Goal: Find specific page/section: Find specific page/section

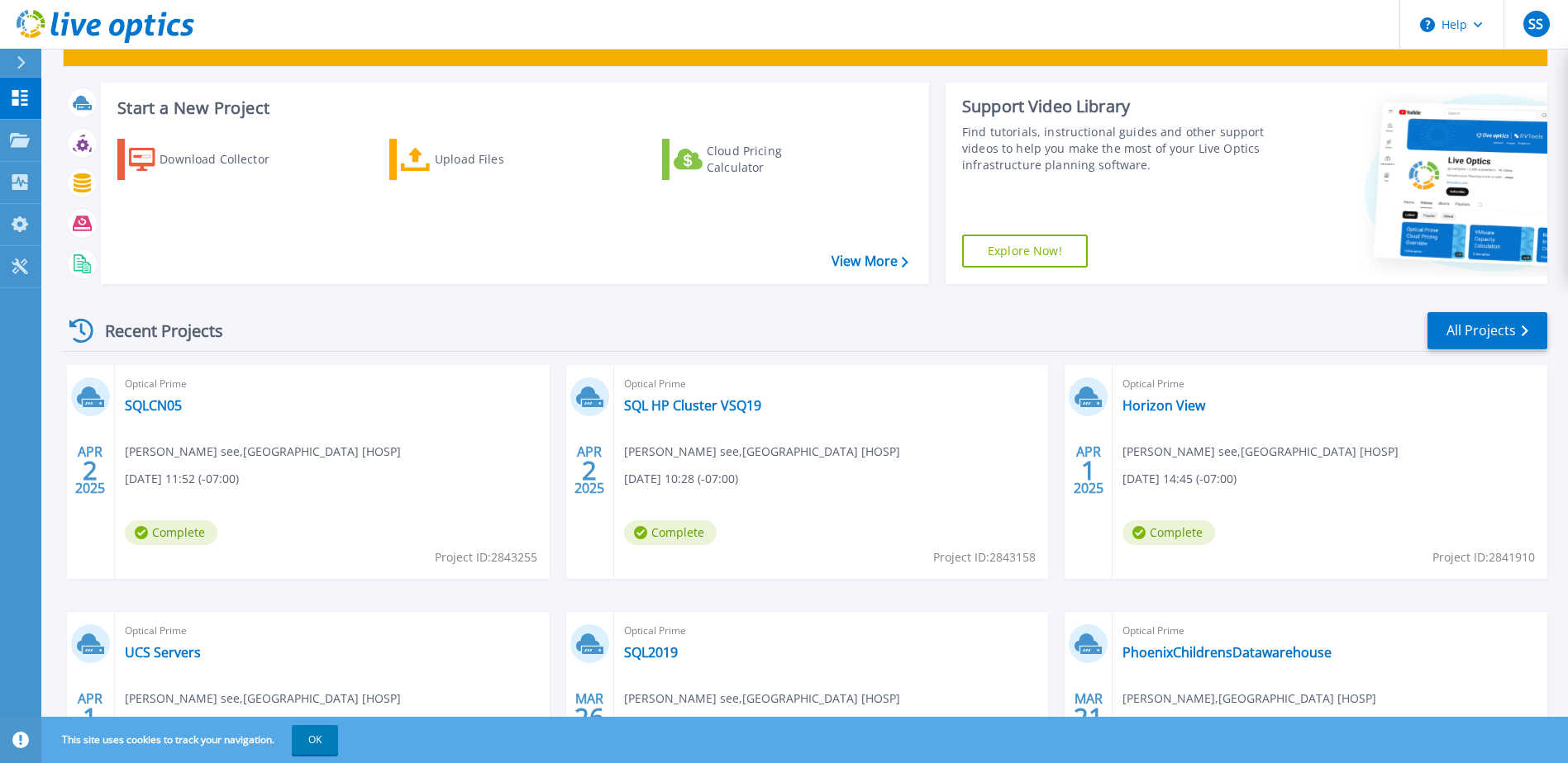
scroll to position [221, 0]
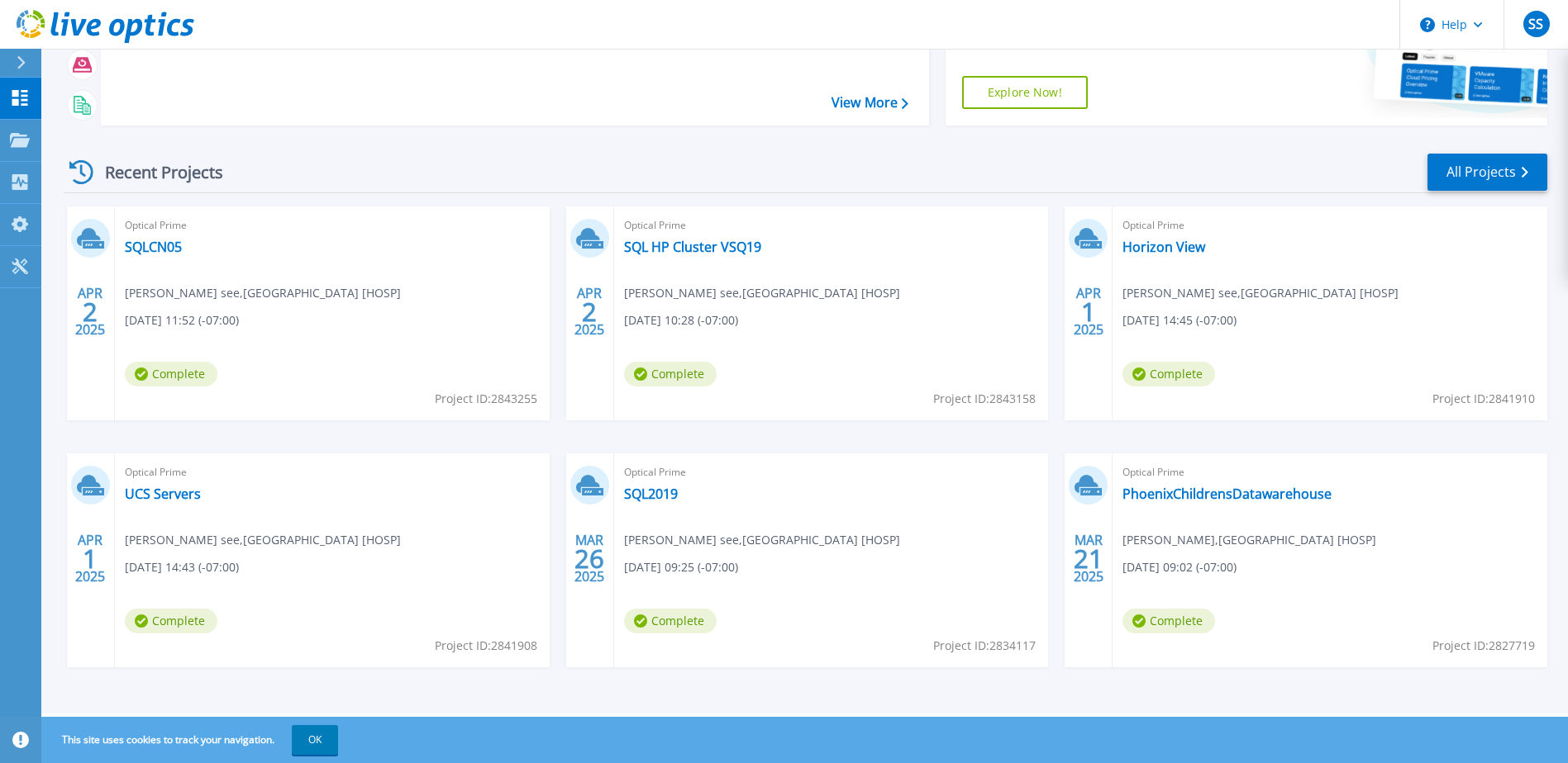
click at [21, 62] on icon at bounding box center [21, 62] width 9 height 13
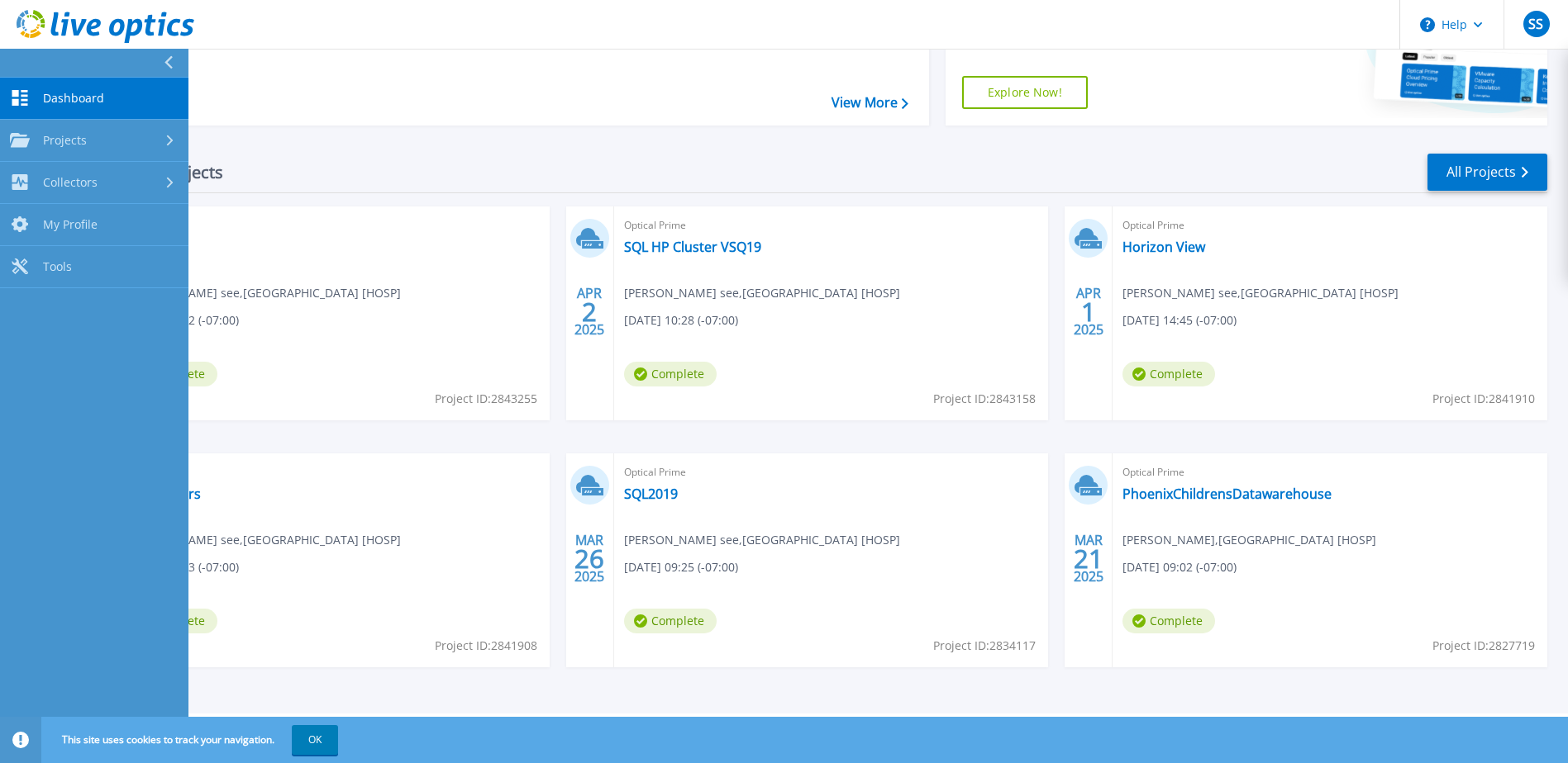
click at [70, 96] on span "Dashboard" at bounding box center [74, 98] width 61 height 15
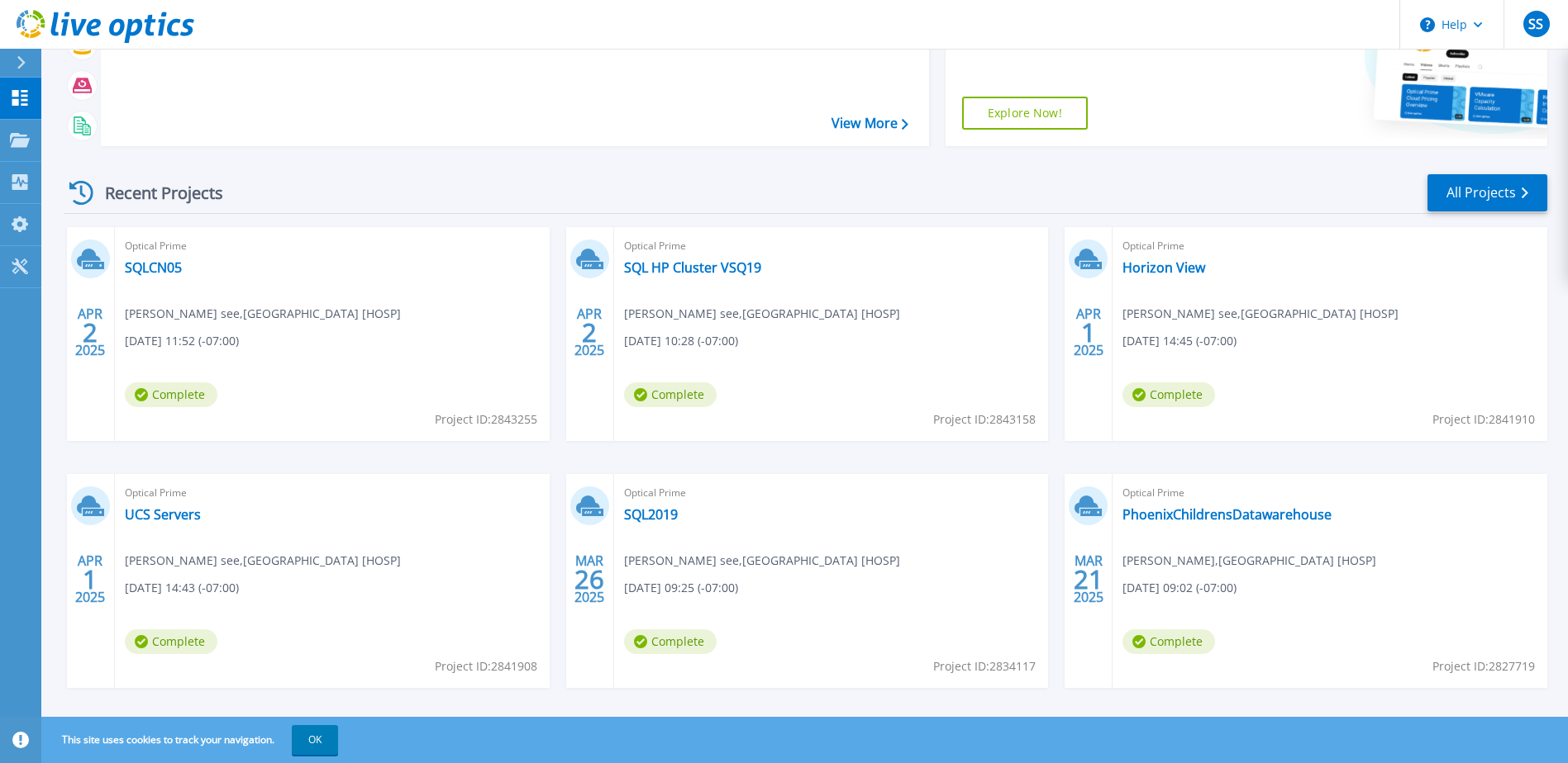
scroll to position [221, 0]
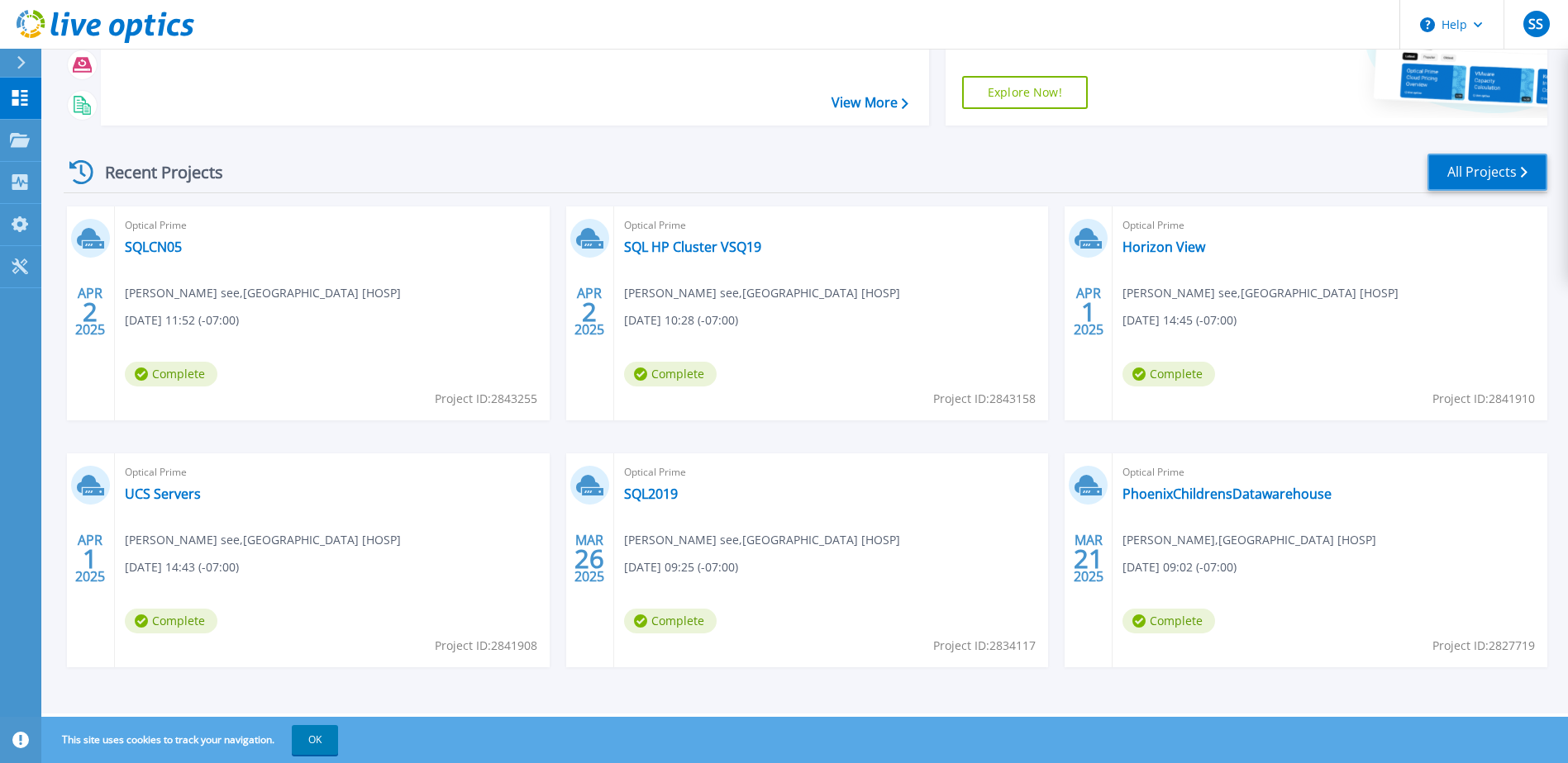
click at [1484, 160] on link "All Projects" at bounding box center [1487, 172] width 120 height 37
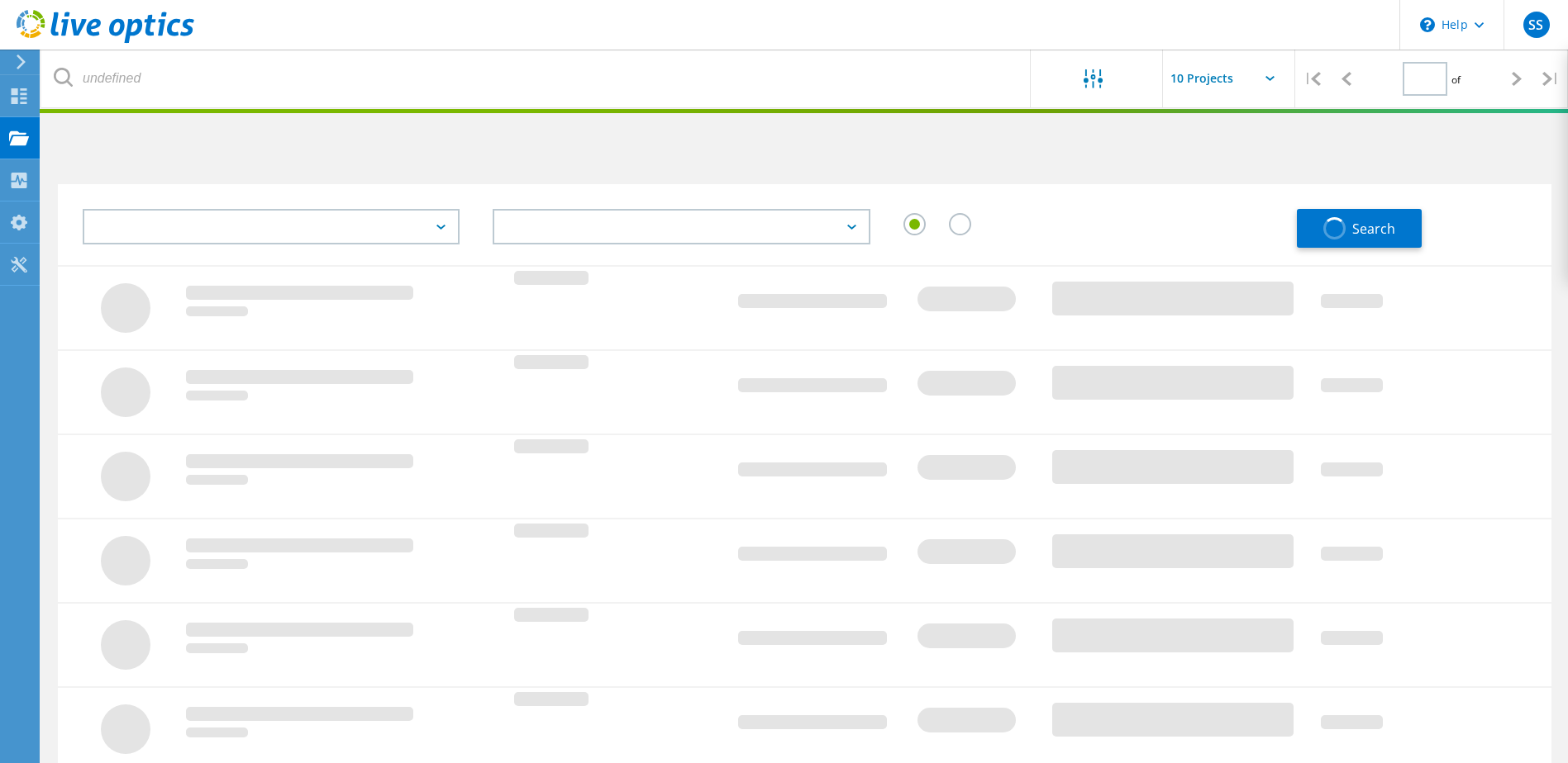
type input "1"
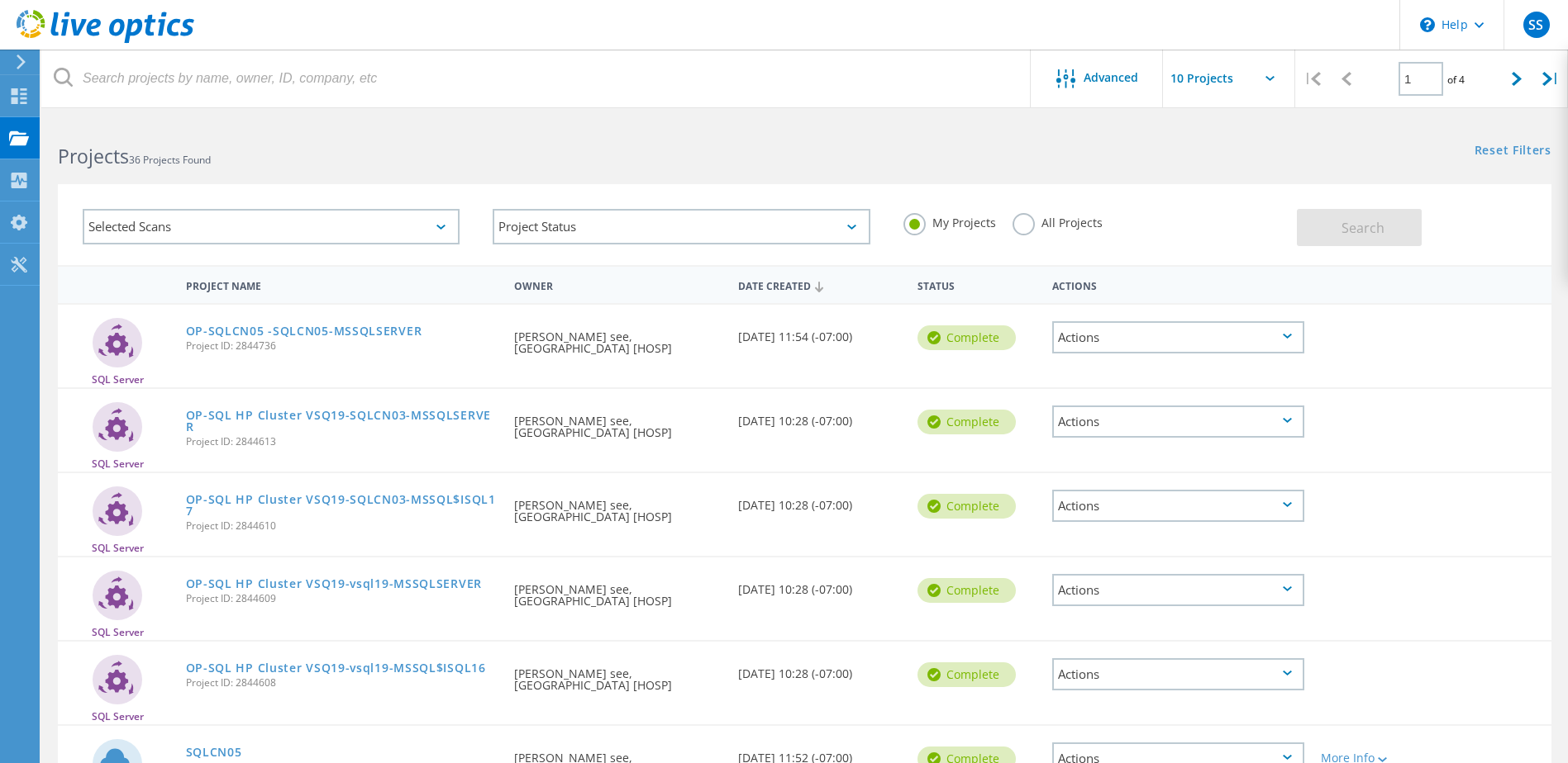
click at [386, 228] on div "Selected Scans" at bounding box center [271, 227] width 377 height 35
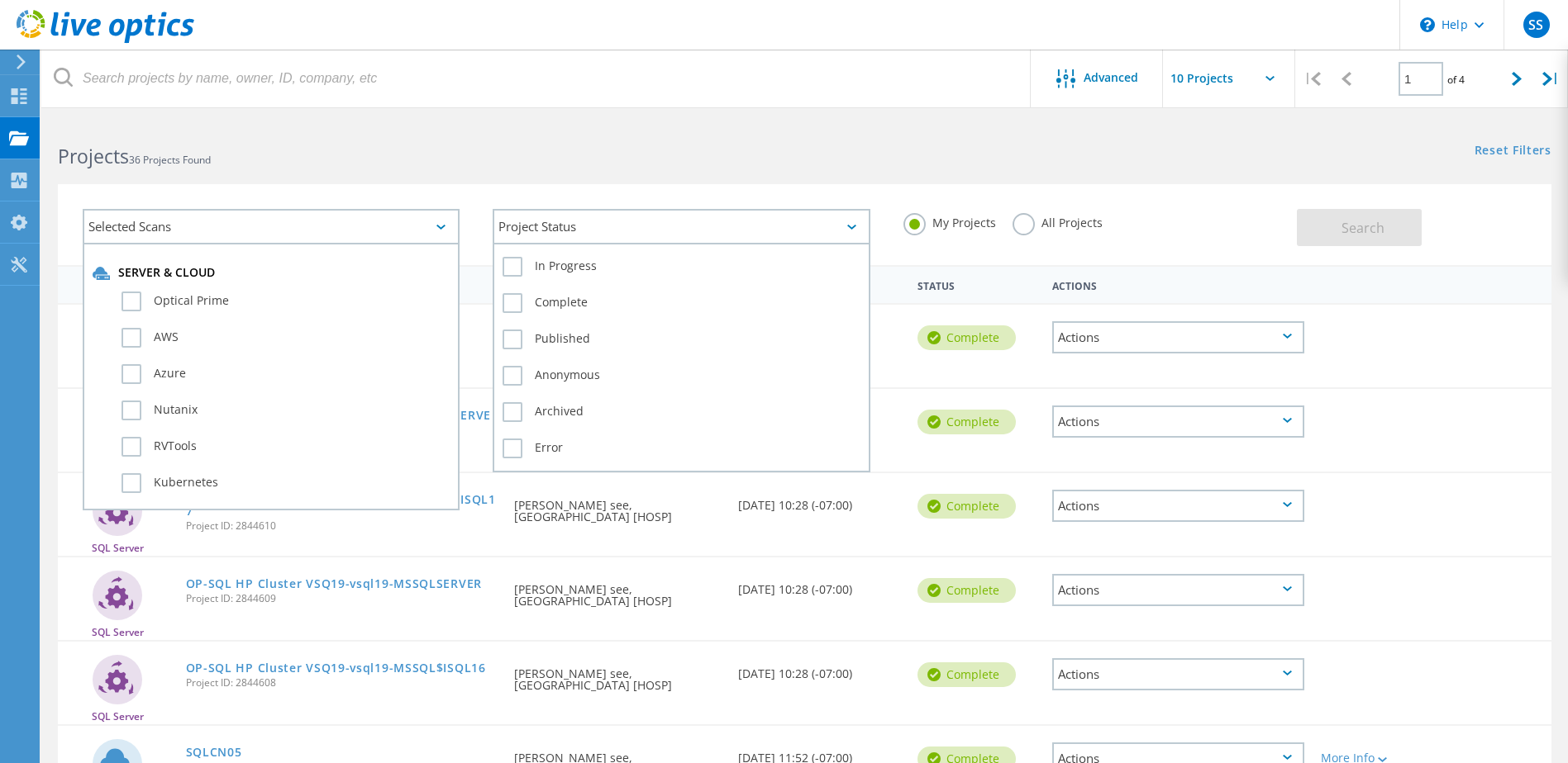
click at [714, 225] on div "Project Status" at bounding box center [681, 227] width 377 height 35
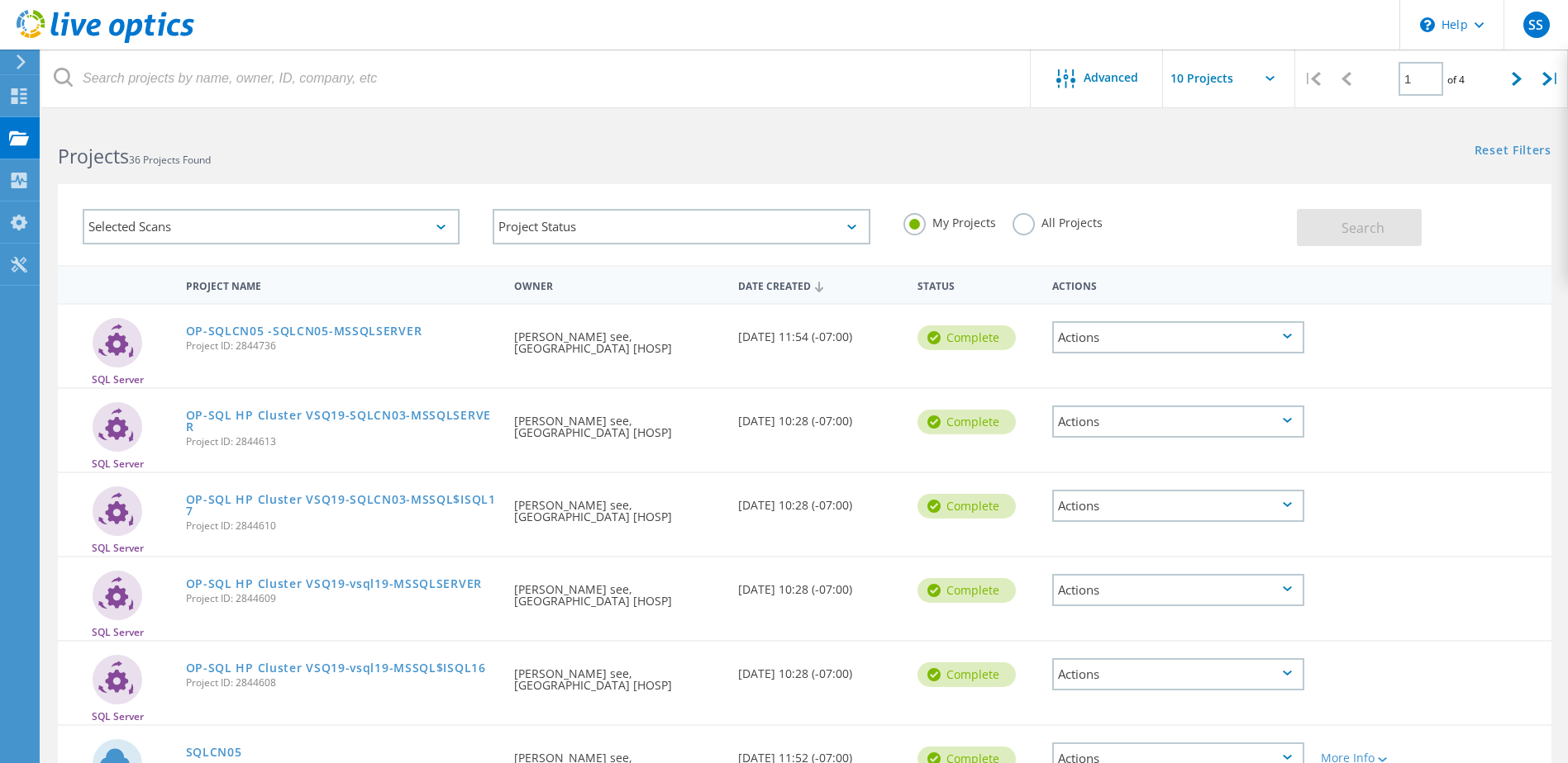
click at [697, 153] on h2 "Projects 36 Projects Found" at bounding box center [422, 157] width 730 height 27
click at [1191, 80] on input "text" at bounding box center [1246, 78] width 165 height 58
click at [320, 225] on div "Selected Scans" at bounding box center [271, 227] width 377 height 35
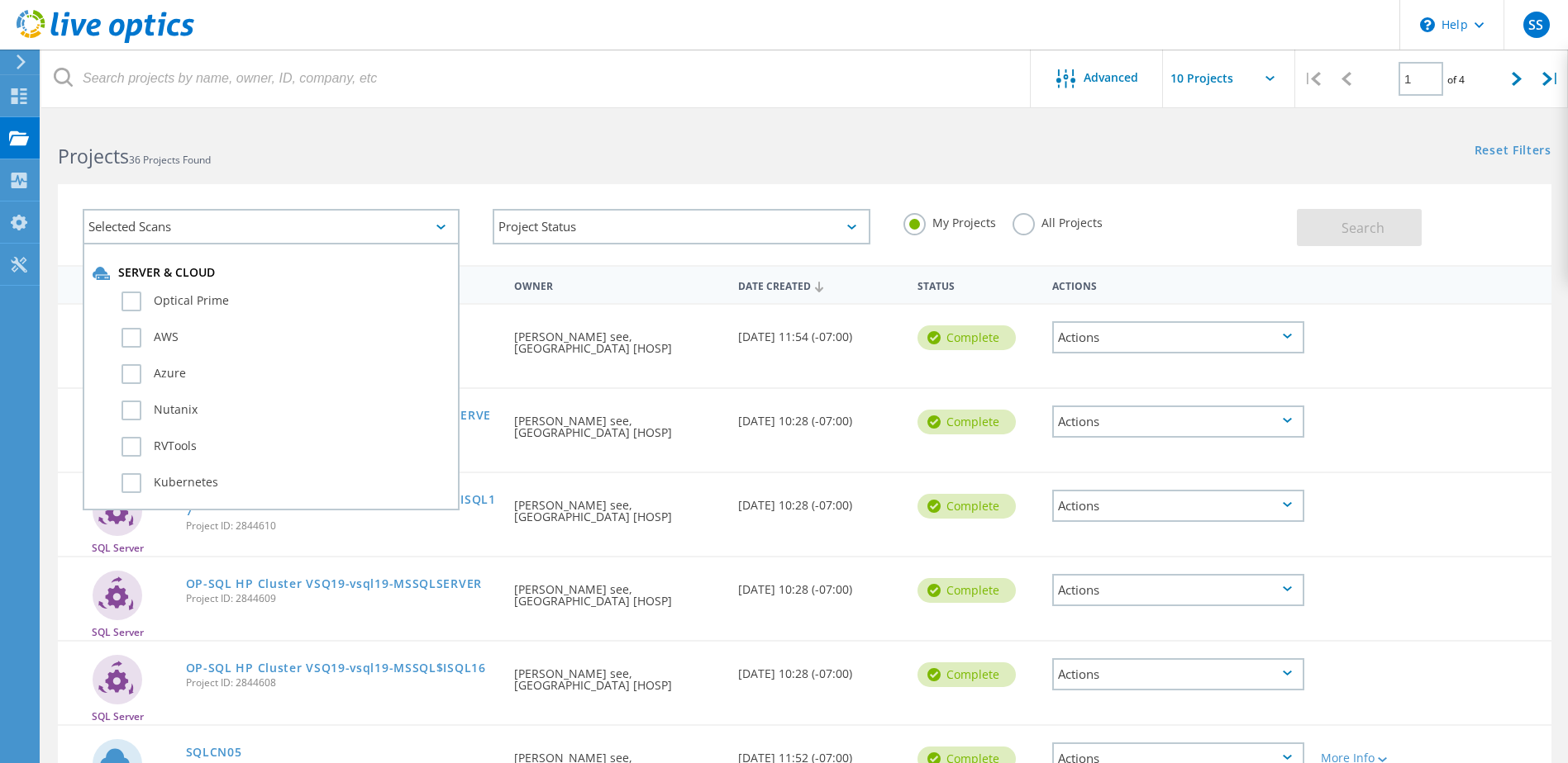
click at [449, 150] on h2 "Projects 36 Projects Found" at bounding box center [422, 157] width 730 height 27
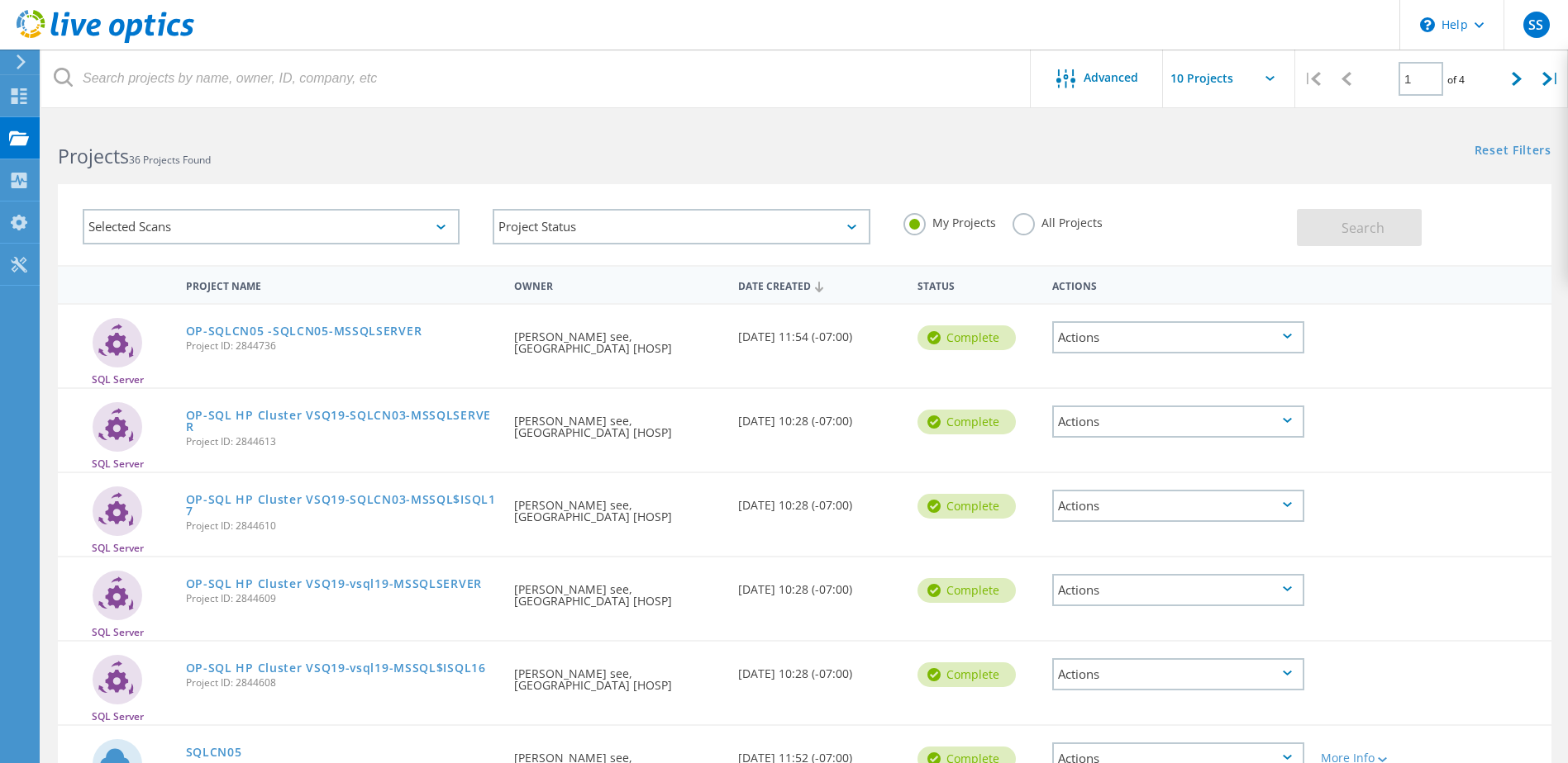
click at [20, 69] on icon at bounding box center [21, 62] width 13 height 15
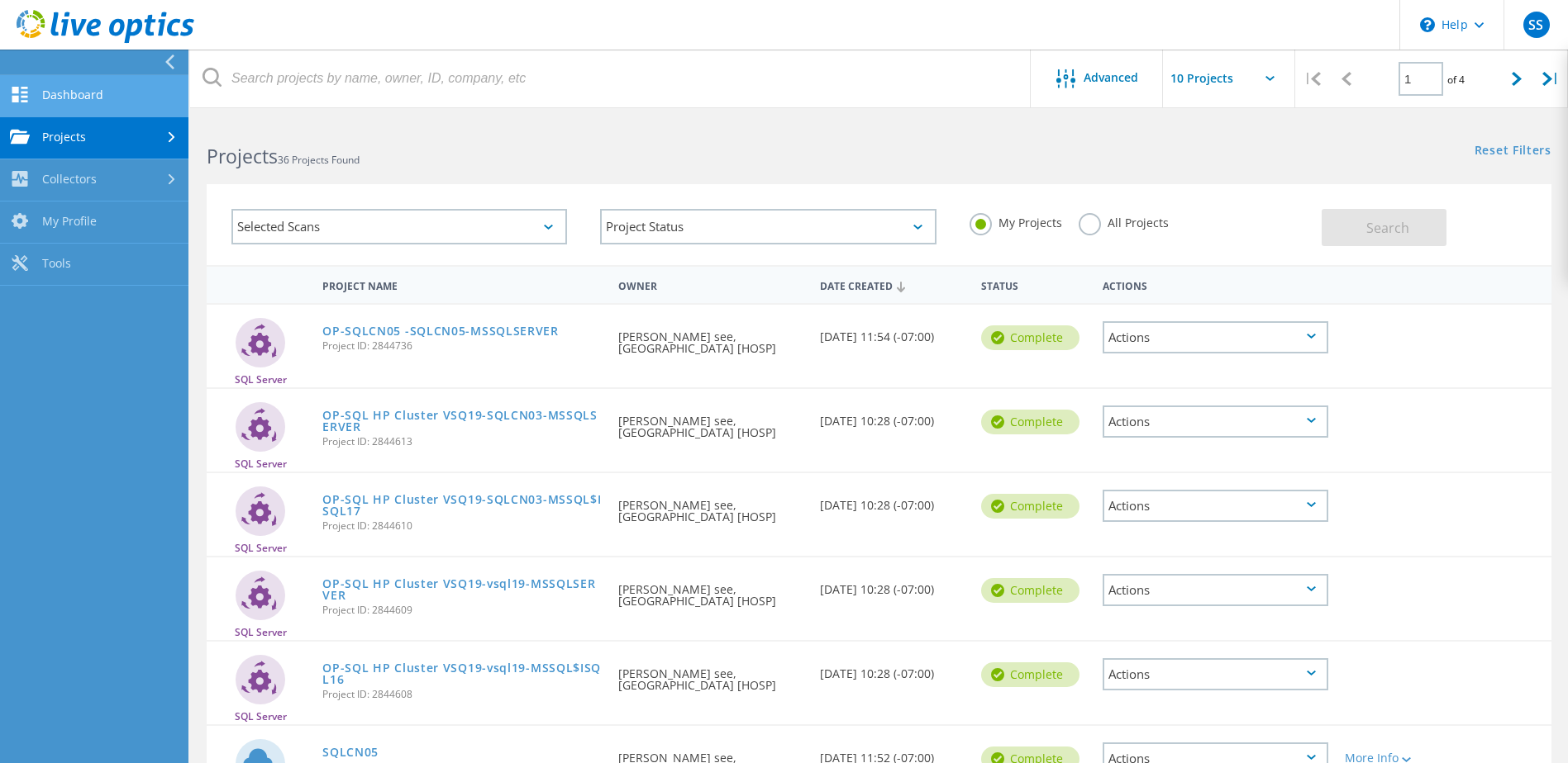
click at [40, 88] on link "Dashboard" at bounding box center [94, 96] width 189 height 42
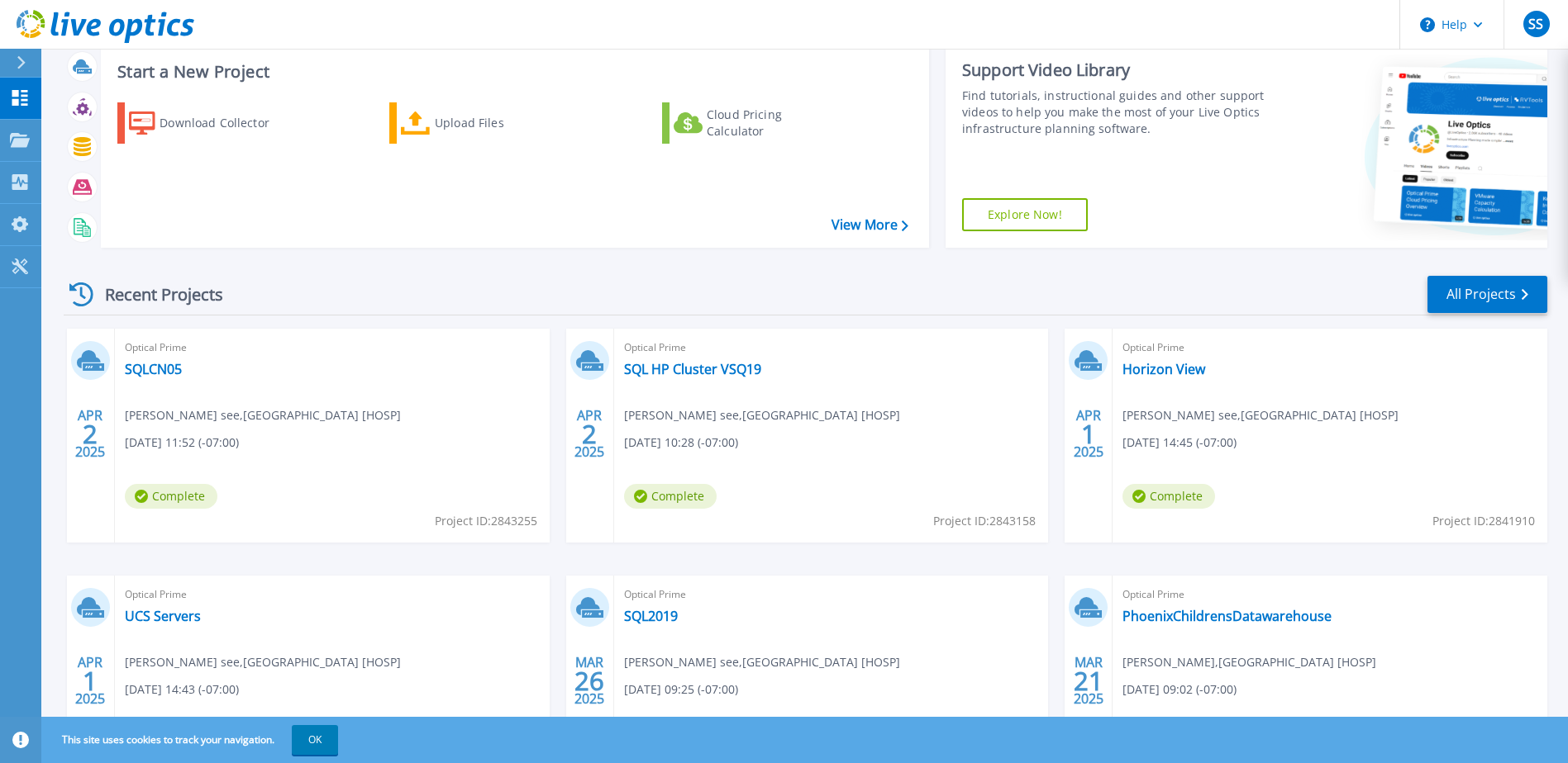
scroll to position [221, 0]
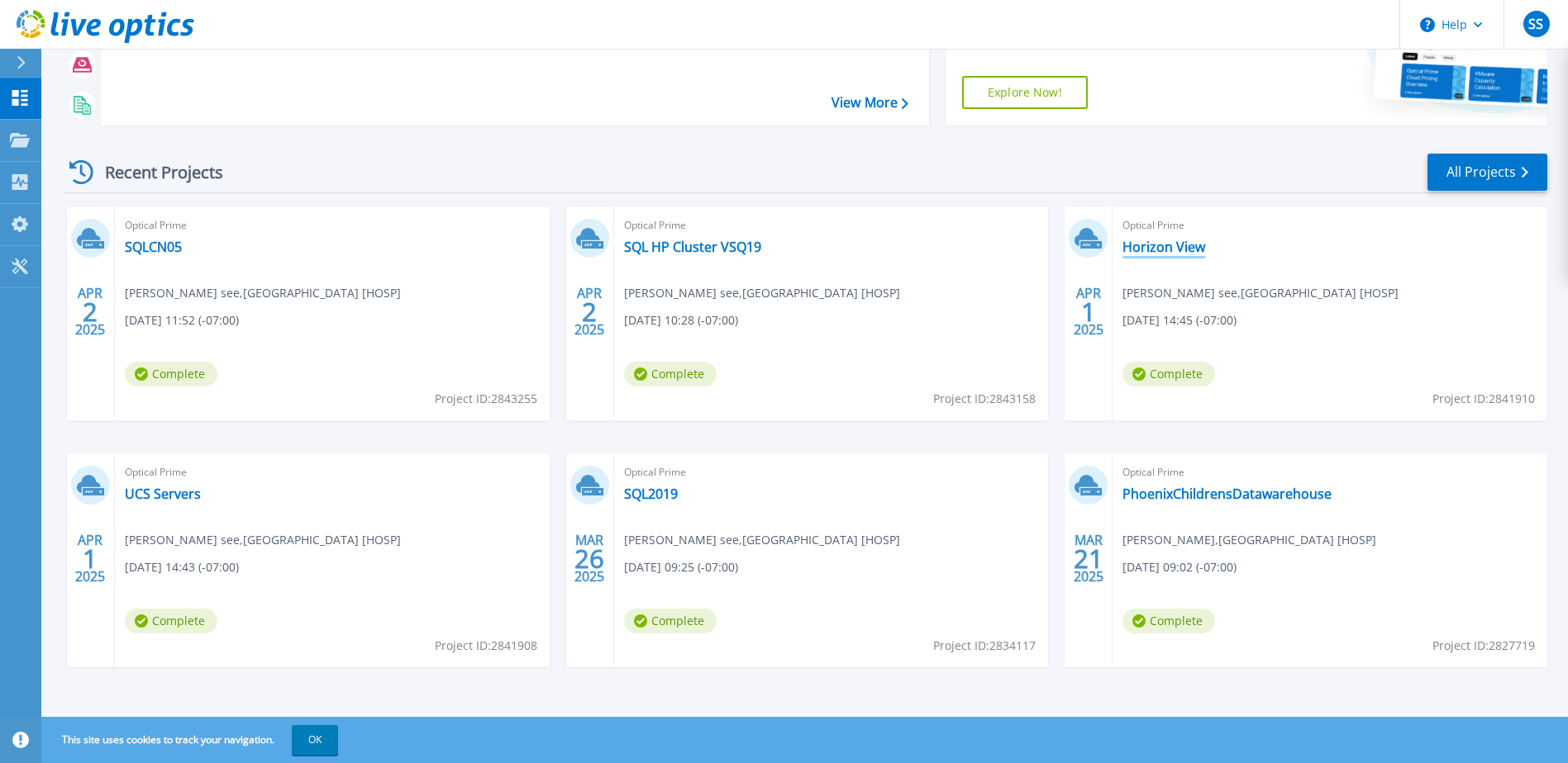
click at [1160, 251] on link "Horizon View" at bounding box center [1163, 246] width 83 height 17
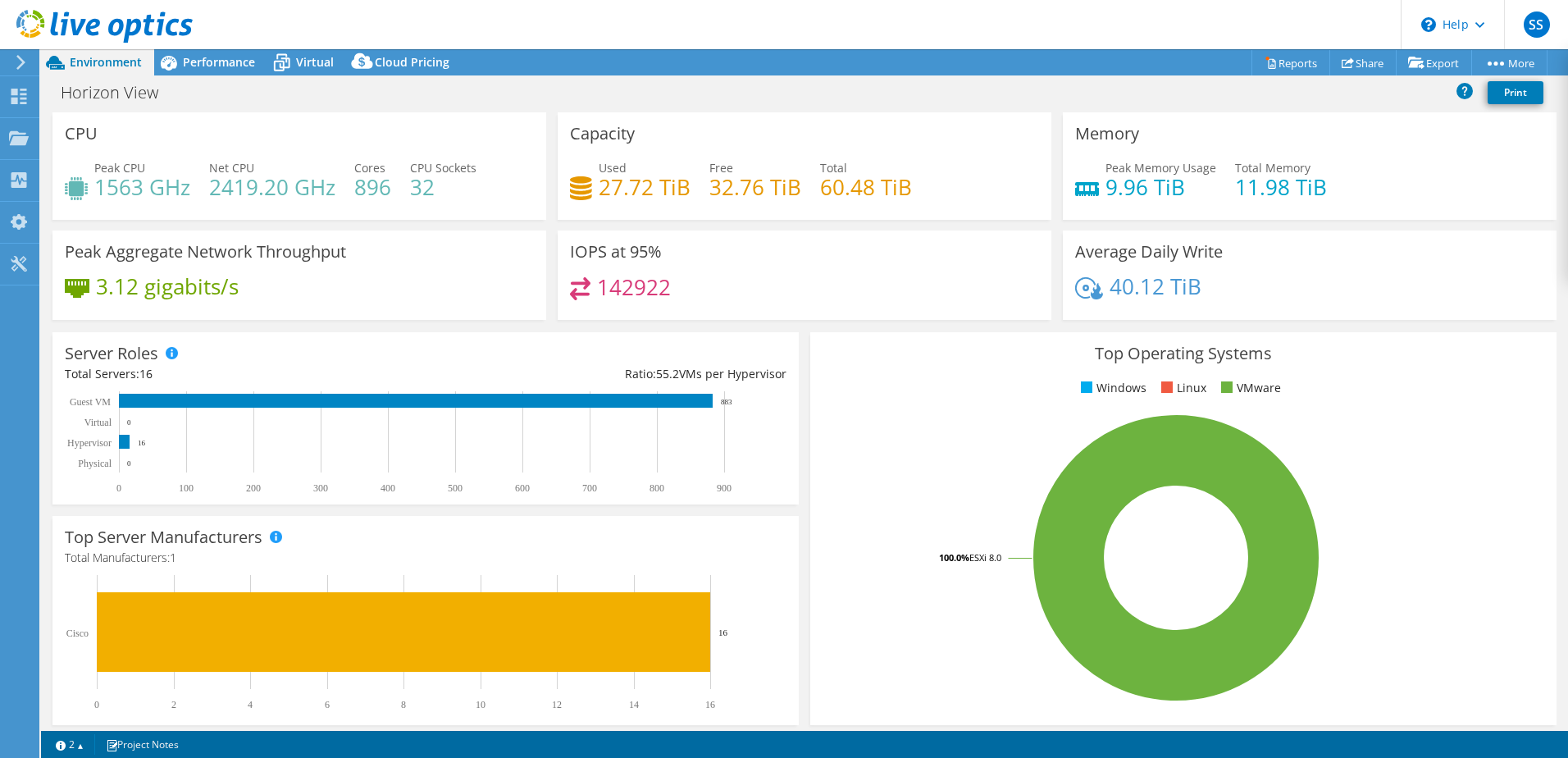
select select "USWest"
select select "USD"
